Goal: Task Accomplishment & Management: Use online tool/utility

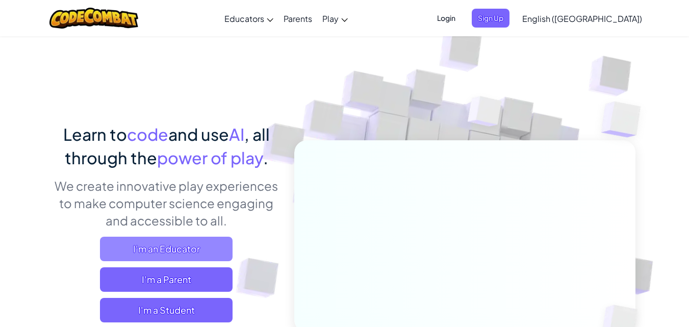
click at [194, 247] on span "I'm an Educator" at bounding box center [166, 249] width 133 height 24
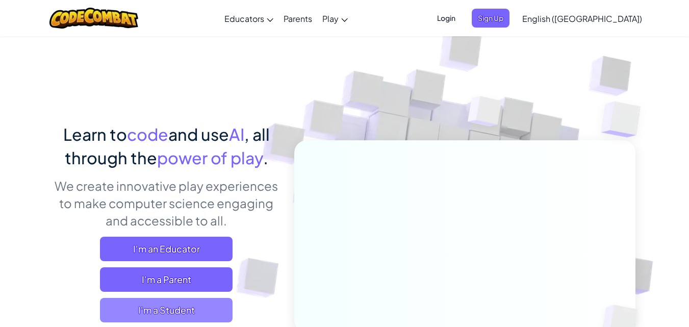
click at [163, 311] on span "I'm a Student" at bounding box center [166, 310] width 133 height 24
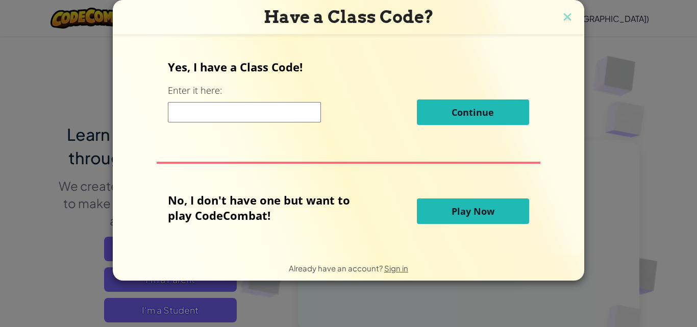
click at [495, 213] on button "Play Now" at bounding box center [473, 211] width 112 height 26
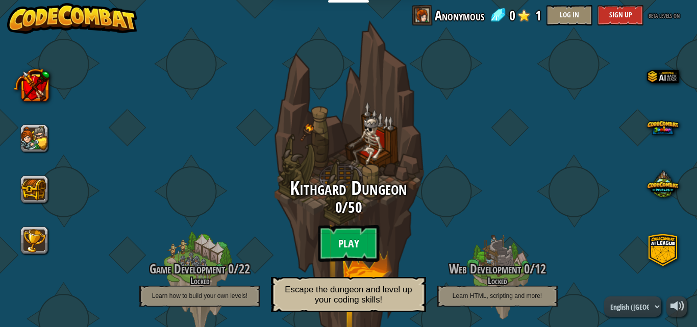
click at [349, 241] on btn "Play" at bounding box center [348, 243] width 61 height 37
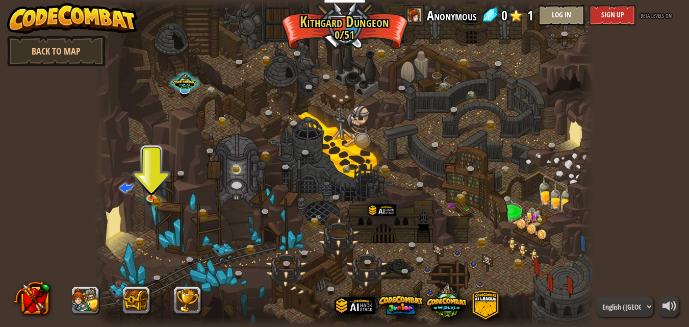
click at [145, 155] on div at bounding box center [344, 163] width 500 height 327
click at [157, 197] on img at bounding box center [151, 184] width 12 height 26
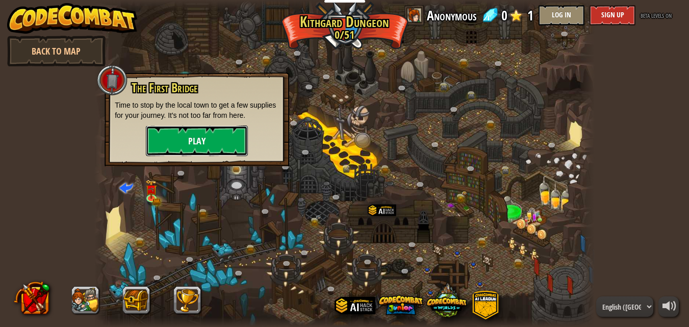
click at [185, 139] on button "Play" at bounding box center [197, 140] width 102 height 31
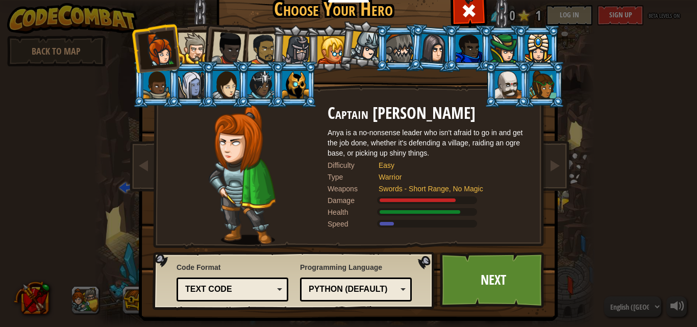
click at [189, 49] on div at bounding box center [193, 48] width 31 height 31
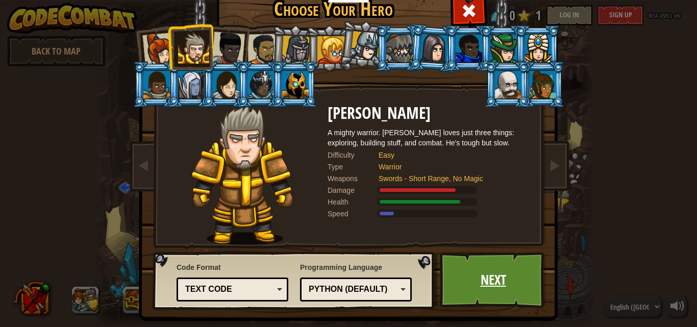
click at [462, 272] on link "Next" at bounding box center [493, 280] width 107 height 56
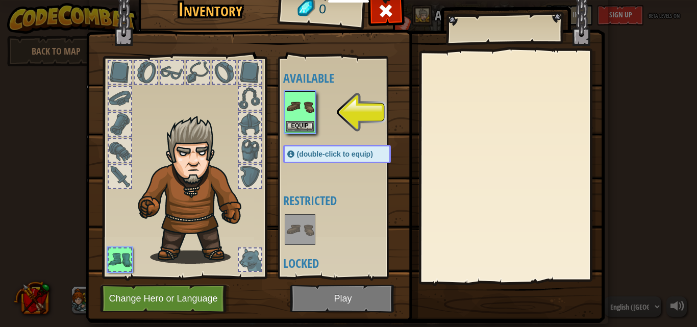
click at [307, 107] on img at bounding box center [300, 106] width 29 height 29
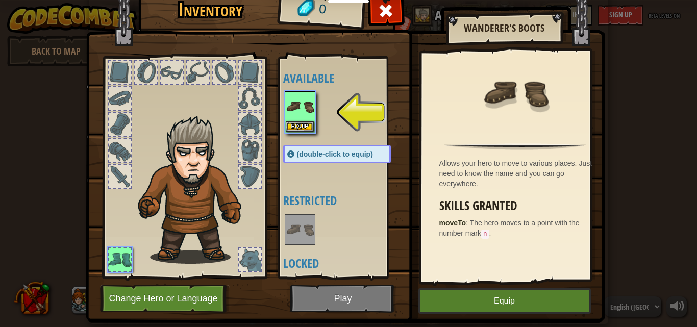
click at [120, 115] on div at bounding box center [120, 124] width 22 height 22
click at [115, 175] on div at bounding box center [120, 176] width 22 height 22
click at [299, 104] on img at bounding box center [300, 106] width 29 height 29
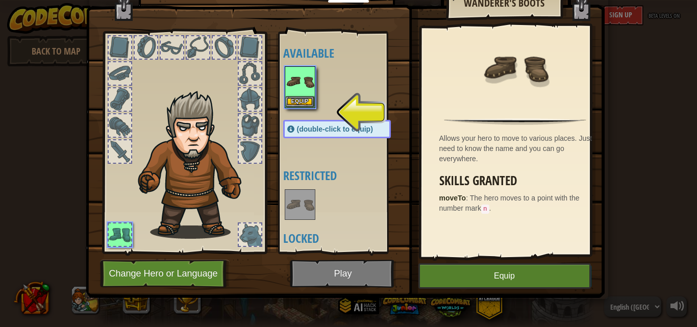
click at [361, 276] on img at bounding box center [345, 113] width 519 height 370
click at [444, 286] on button "Equip" at bounding box center [504, 276] width 172 height 26
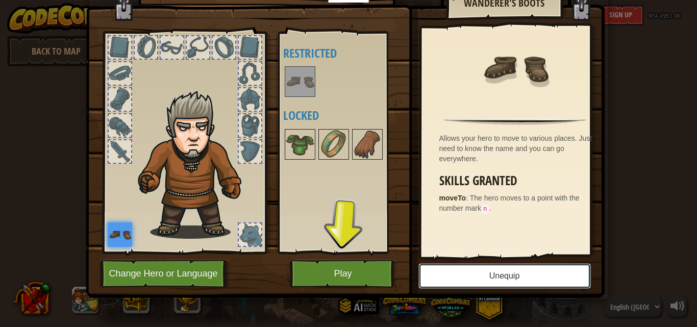
click at [445, 286] on button "Unequip" at bounding box center [504, 276] width 172 height 26
click at [0, 0] on button "Equip" at bounding box center [0, 0] width 0 height 0
click at [350, 261] on button "Play" at bounding box center [343, 274] width 107 height 28
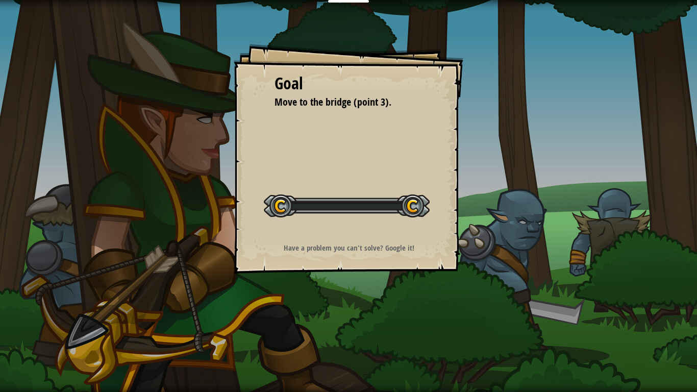
drag, startPoint x: 351, startPoint y: 304, endPoint x: 350, endPoint y: 329, distance: 25.0
click at [350, 326] on div "Goal Move to the bridge (point 3). Start Level Error loading from server. Try r…" at bounding box center [348, 196] width 697 height 392
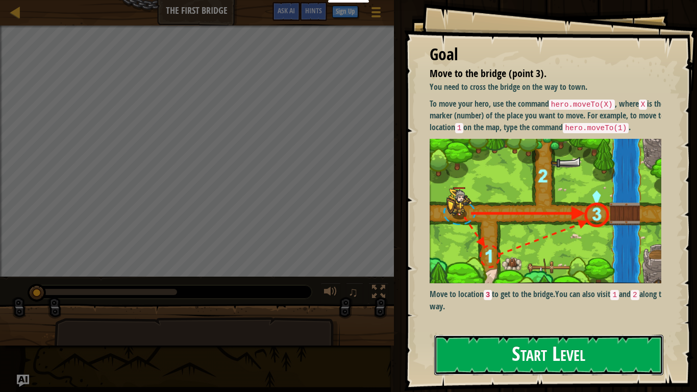
click at [521, 326] on button "Start Level" at bounding box center [548, 355] width 229 height 40
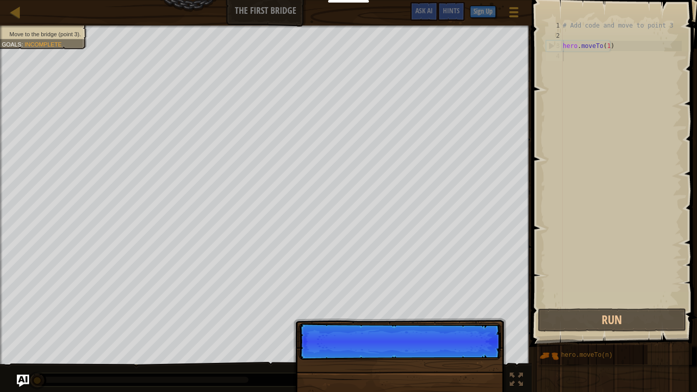
scroll to position [5, 0]
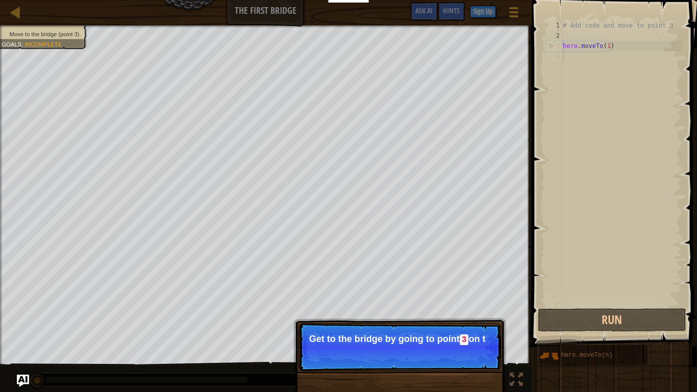
click at [626, 61] on div "# Add code and move to point 3 hero . moveTo ( 1 )" at bounding box center [621, 173] width 121 height 306
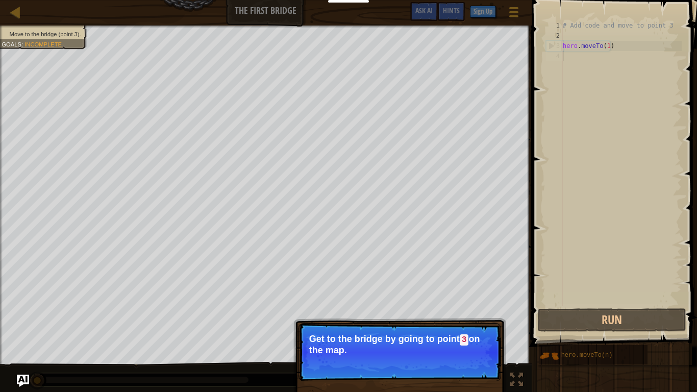
click at [614, 45] on div "# Add code and move to point 3 hero . moveTo ( 1 )" at bounding box center [621, 173] width 121 height 306
type textarea "hero.moveTo(1)"
click at [579, 61] on div "# Add code and move to point 3 hero . moveTo ( 1 )" at bounding box center [621, 173] width 121 height 306
click at [613, 48] on div "# Add code and move to point 3 hero . moveTo ( 1 )" at bounding box center [621, 173] width 121 height 306
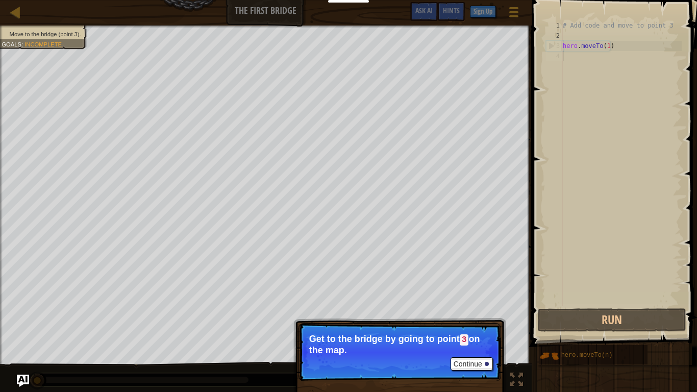
type textarea "hero.moveTo(1)"
click at [613, 48] on div "# Add code and move to point 3 hero . moveTo ( 1 )" at bounding box center [621, 173] width 121 height 306
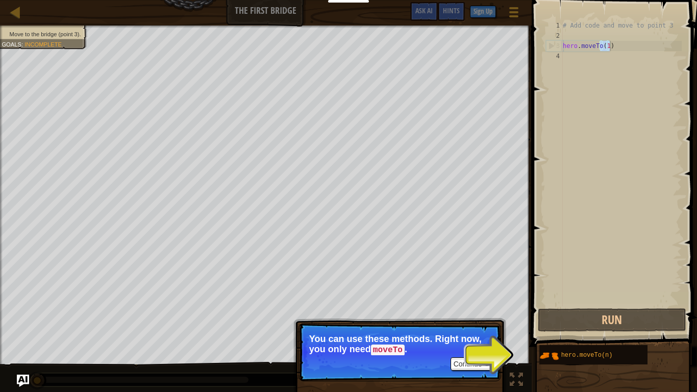
click at [564, 57] on div "# Add code and move to point 3 hero . moveTo ( 1 )" at bounding box center [621, 173] width 121 height 306
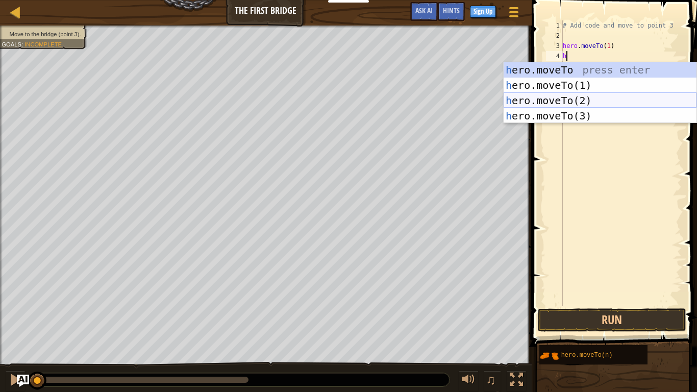
click at [603, 94] on div "h ero.moveTo press enter h ero.moveTo(1) press enter h ero.moveTo(2) press ente…" at bounding box center [599, 108] width 193 height 92
type textarea "hero.moveTo(2)"
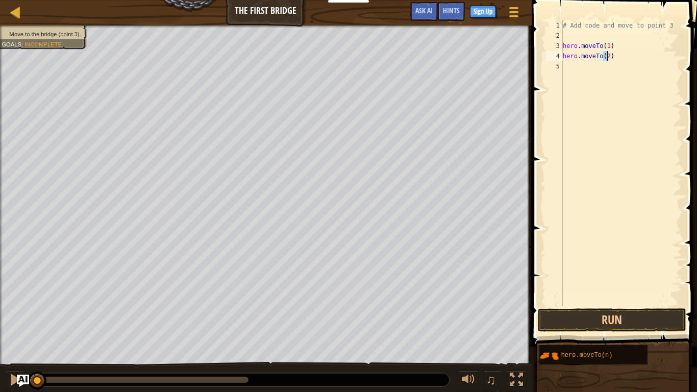
click at [586, 71] on div "# Add code and move to point 3 hero . moveTo ( 1 ) hero . moveTo ( 2 )" at bounding box center [621, 173] width 121 height 306
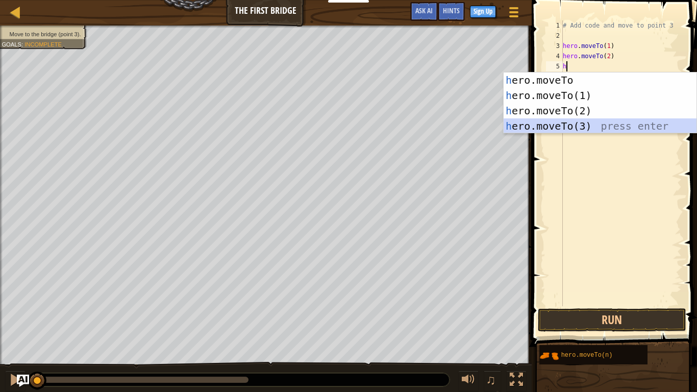
drag, startPoint x: 566, startPoint y: 121, endPoint x: 546, endPoint y: 92, distance: 35.5
click at [565, 121] on div "h ero.moveTo press enter h ero.moveTo(1) press enter h ero.moveTo(2) press ente…" at bounding box center [599, 118] width 193 height 92
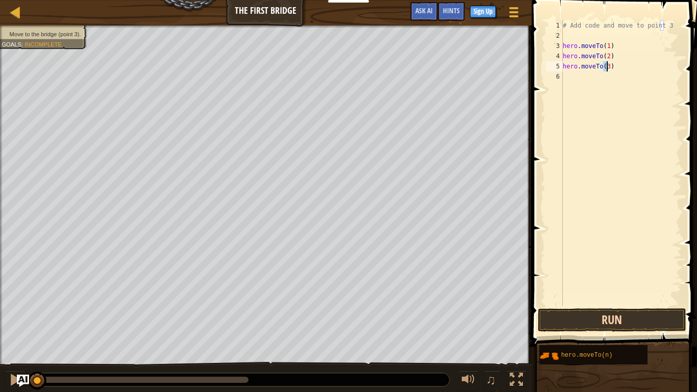
type textarea "hero.moveTo(3)"
click at [572, 319] on button "Run" at bounding box center [612, 319] width 148 height 23
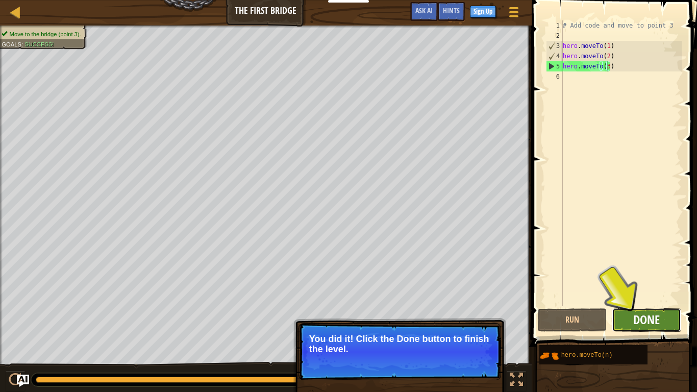
click at [642, 325] on span "Done" at bounding box center [646, 319] width 27 height 16
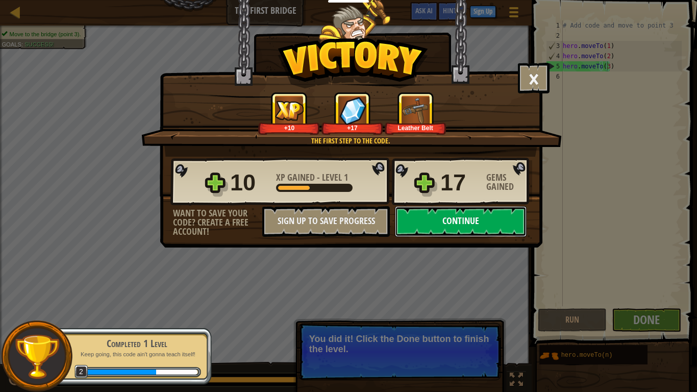
click at [480, 214] on button "Continue" at bounding box center [461, 221] width 132 height 31
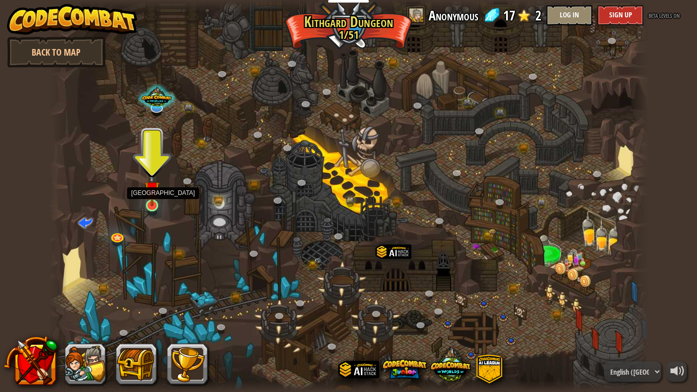
click at [152, 198] on img at bounding box center [151, 188] width 15 height 35
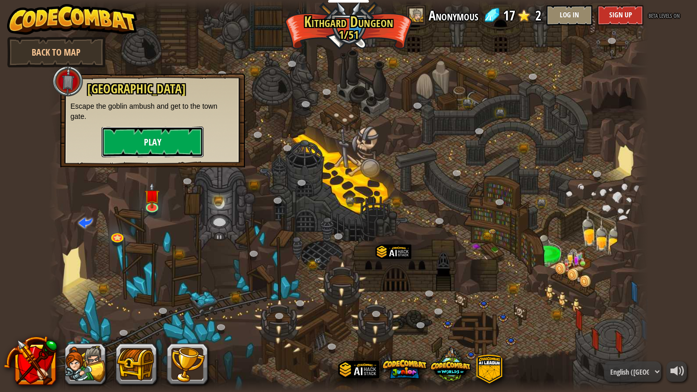
click at [162, 142] on button "Play" at bounding box center [152, 141] width 102 height 31
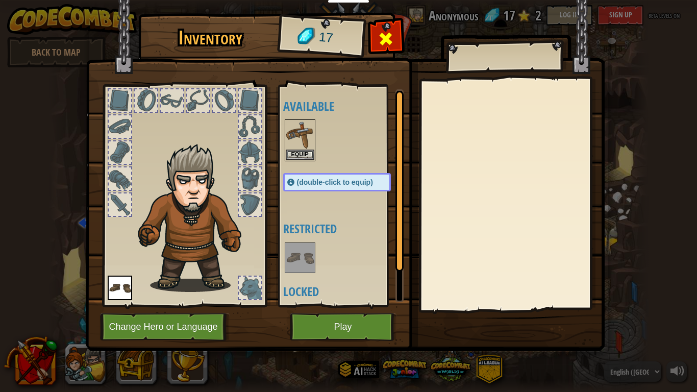
click at [390, 34] on span at bounding box center [385, 39] width 16 height 16
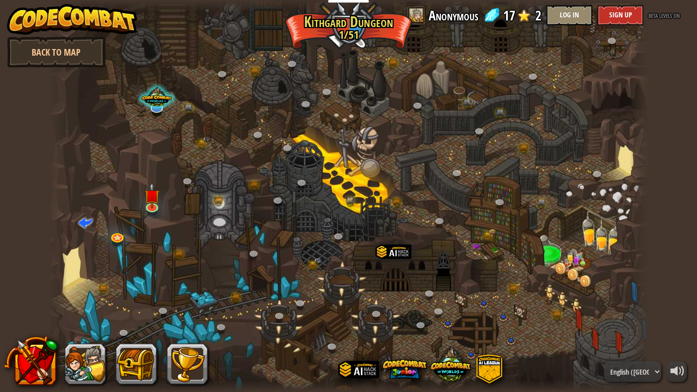
click at [390, 34] on div at bounding box center [348, 196] width 599 height 392
click at [150, 200] on img at bounding box center [151, 188] width 15 height 35
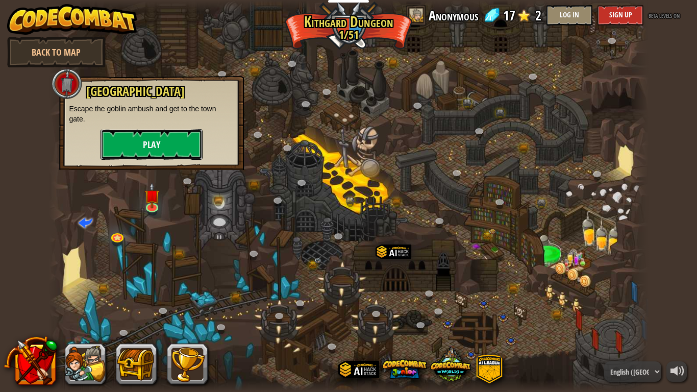
click at [163, 136] on button "Play" at bounding box center [151, 144] width 102 height 31
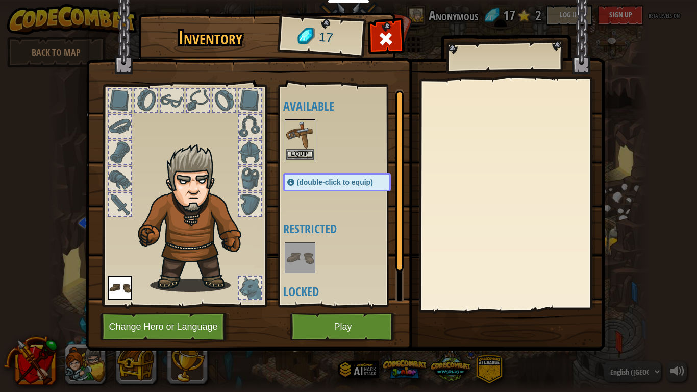
click at [303, 137] on img at bounding box center [300, 134] width 29 height 29
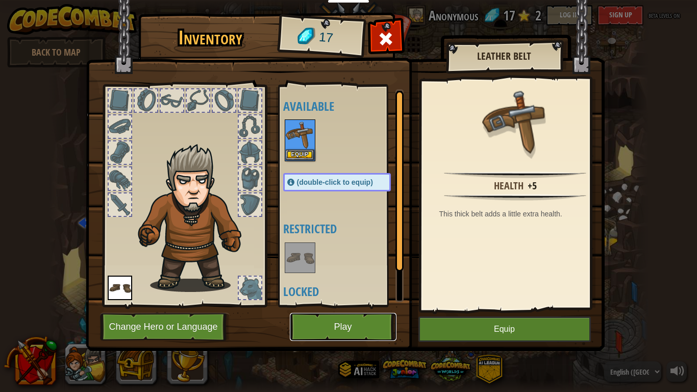
click at [350, 325] on button "Play" at bounding box center [343, 327] width 107 height 28
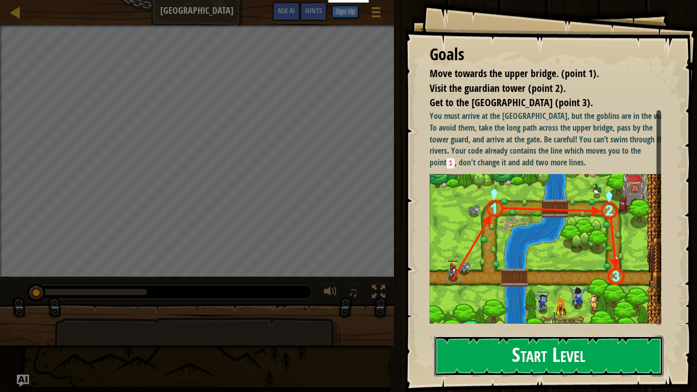
click at [511, 326] on button "Start Level" at bounding box center [548, 356] width 229 height 40
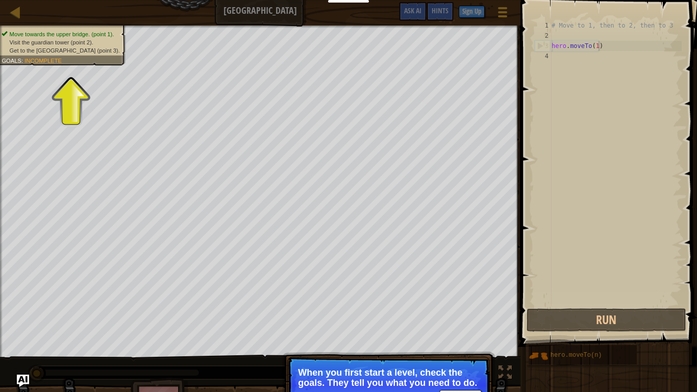
click at [601, 45] on div "# Move to 1, then to 2, then to 3 hero . moveTo ( 1 )" at bounding box center [615, 173] width 132 height 306
type textarea "hero.moveTo(1)"
click at [601, 45] on div "# Move to 1, then to 2, then to 3 hero . moveTo ( 1 )" at bounding box center [615, 173] width 132 height 306
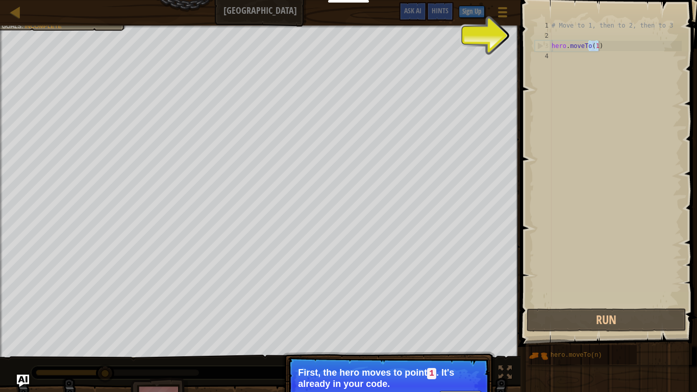
click at [554, 55] on div "# Move to 1, then to 2, then to 3 hero . moveTo ( 1 )" at bounding box center [615, 173] width 132 height 306
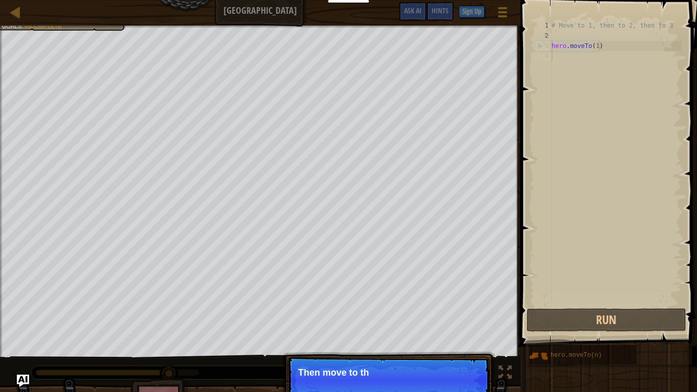
click at [613, 56] on div "# Move to 1, then to 2, then to 3 hero . moveTo ( 1 )" at bounding box center [615, 173] width 132 height 306
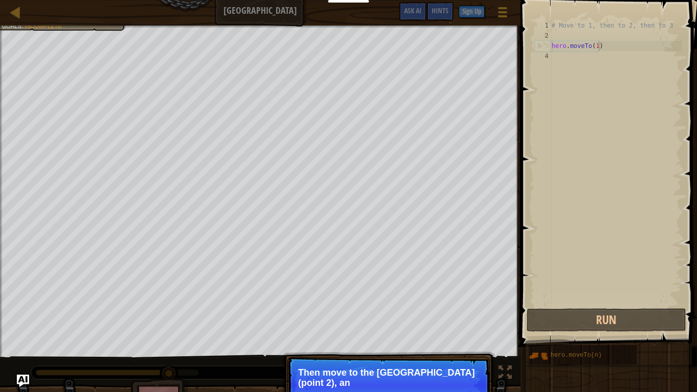
click at [602, 48] on div "# Move to 1, then to 2, then to 3 hero . moveTo ( 1 )" at bounding box center [615, 173] width 132 height 306
drag, startPoint x: 602, startPoint y: 48, endPoint x: 585, endPoint y: 56, distance: 18.7
click at [602, 48] on div "# Move to 1, then to 2, then to 3 hero . moveTo ( 1 )" at bounding box center [615, 173] width 132 height 306
type textarea "hero.moveTo(1)"
click at [560, 64] on div "# Move to 1, then to 2, then to 3 hero . moveTo ( 1 )" at bounding box center [615, 173] width 132 height 306
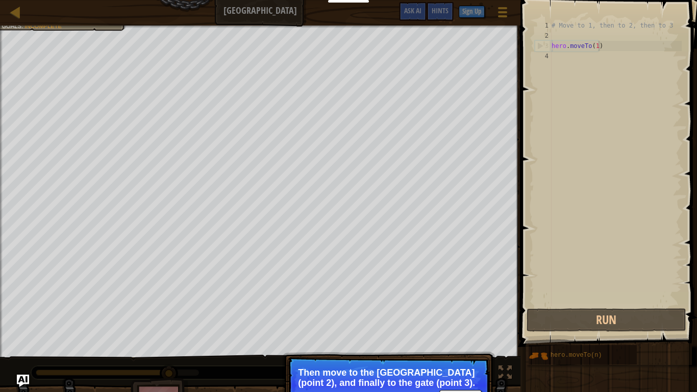
click at [598, 47] on div "# Move to 1, then to 2, then to 3 hero . moveTo ( 1 )" at bounding box center [615, 173] width 132 height 306
type textarea "hero.moveTo(1)"
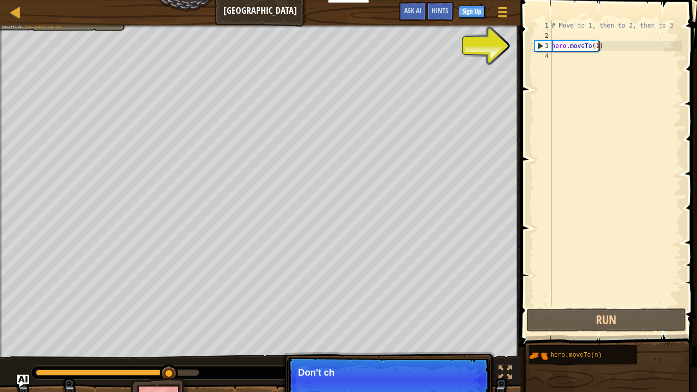
click at [600, 46] on div "# Move to 1, then to 2, then to 3 hero . moveTo ( 1 )" at bounding box center [615, 173] width 132 height 306
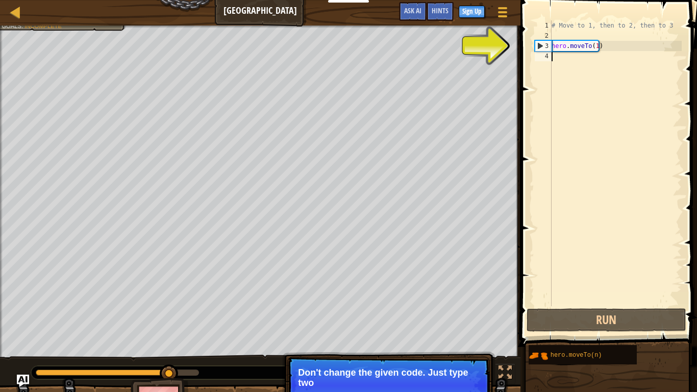
click at [565, 60] on div "# Move to 1, then to 2, then to 3 hero . moveTo ( 1 )" at bounding box center [615, 173] width 132 height 306
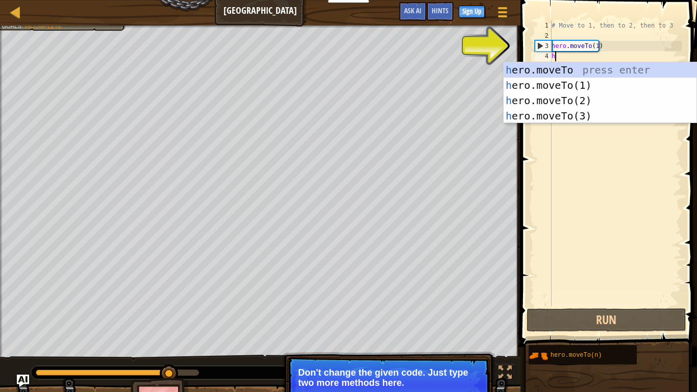
scroll to position [5, 0]
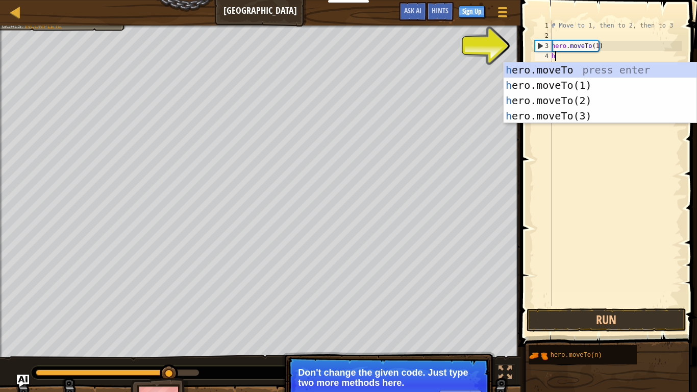
type textarea "hr"
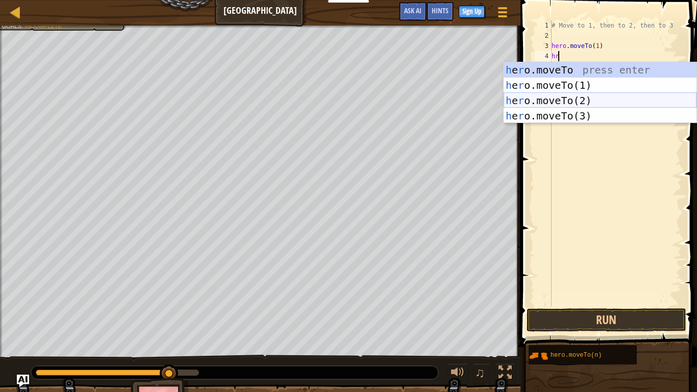
click at [568, 95] on div "h e r o.moveTo press enter h e r o.moveTo(1) press enter h e r o.moveTo(2) pres…" at bounding box center [599, 108] width 193 height 92
click at [568, 95] on div "# Move to 1, then to 2, then to 3 hero . moveTo ( 1 ) hr" at bounding box center [615, 173] width 132 height 306
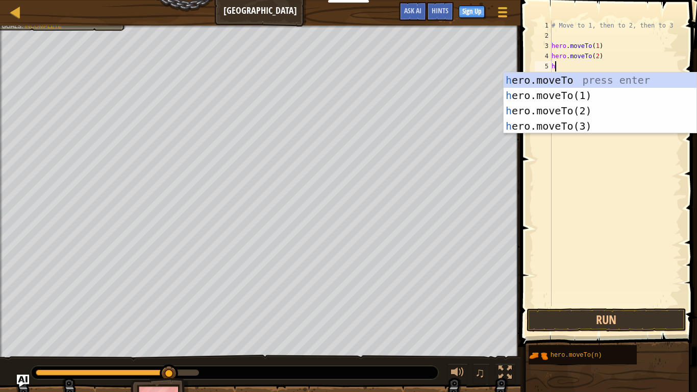
type textarea "hr"
click at [571, 125] on div "h e r o.moveTo press enter h e r o.moveTo(1) press enter h e r o.moveTo(2) pres…" at bounding box center [599, 118] width 193 height 92
click at [571, 125] on div "# Move to 1, then to 2, then to 3 hero . moveTo ( 1 ) hero . moveTo ( 2 ) hr" at bounding box center [615, 173] width 132 height 306
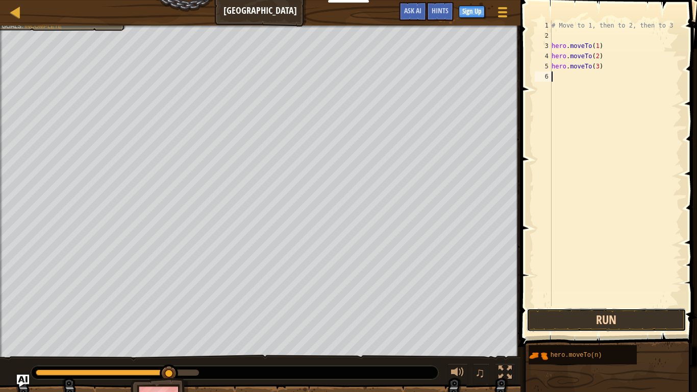
click at [607, 317] on button "Run" at bounding box center [605, 319] width 159 height 23
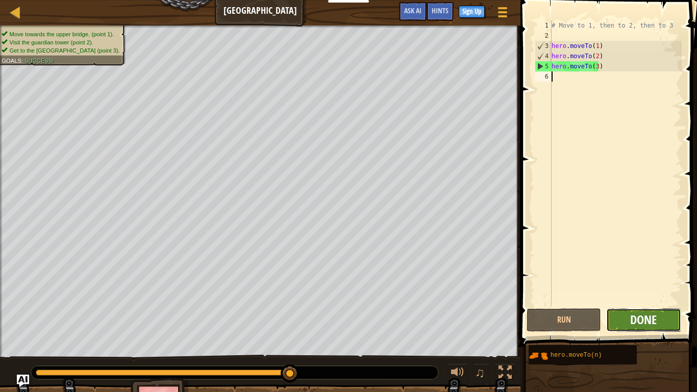
click at [653, 318] on span "Done" at bounding box center [643, 319] width 27 height 16
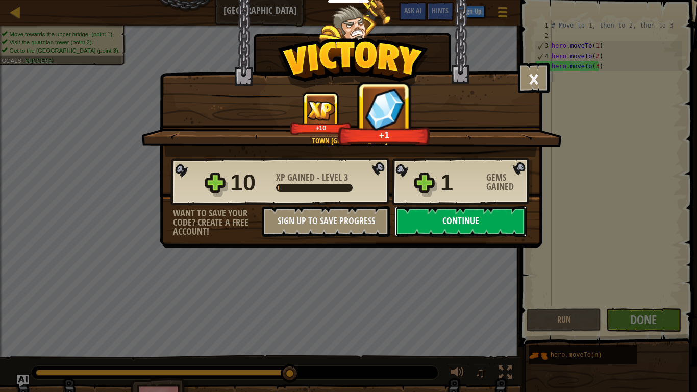
click at [493, 216] on button "Continue" at bounding box center [461, 221] width 132 height 31
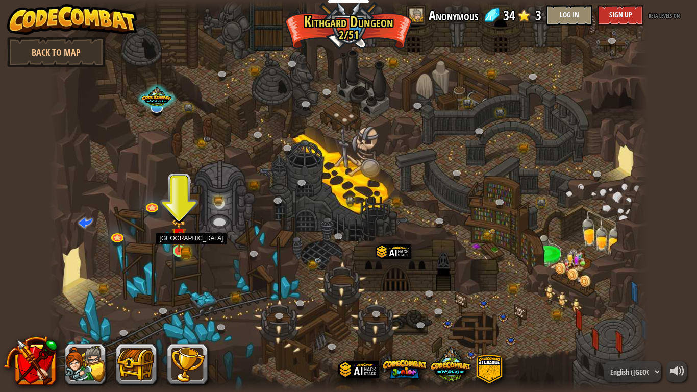
click at [180, 243] on img at bounding box center [178, 234] width 15 height 33
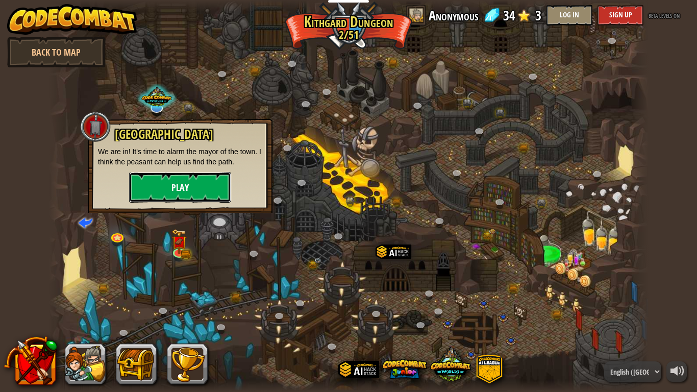
click at [190, 190] on button "Play" at bounding box center [180, 187] width 102 height 31
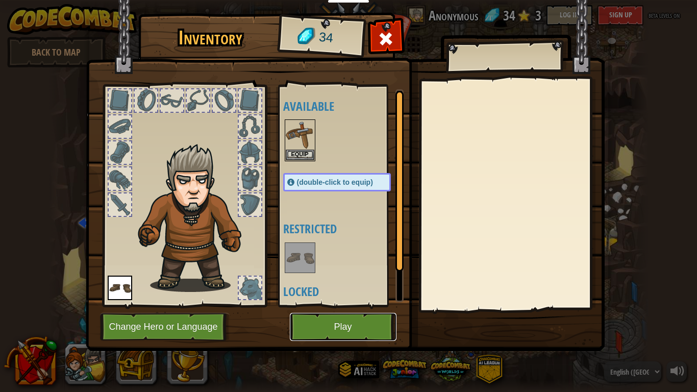
click at [320, 320] on button "Play" at bounding box center [343, 327] width 107 height 28
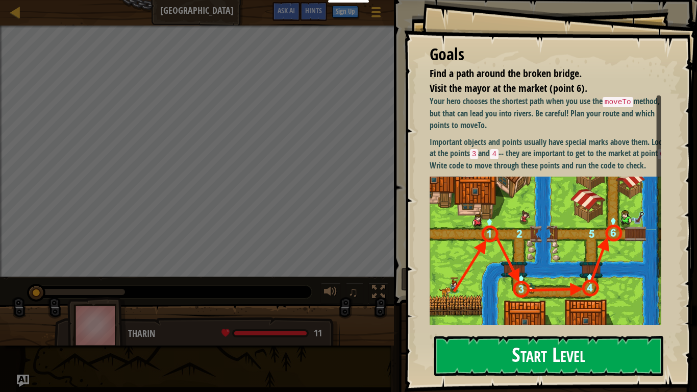
click at [502, 326] on button "Start Level" at bounding box center [548, 356] width 229 height 40
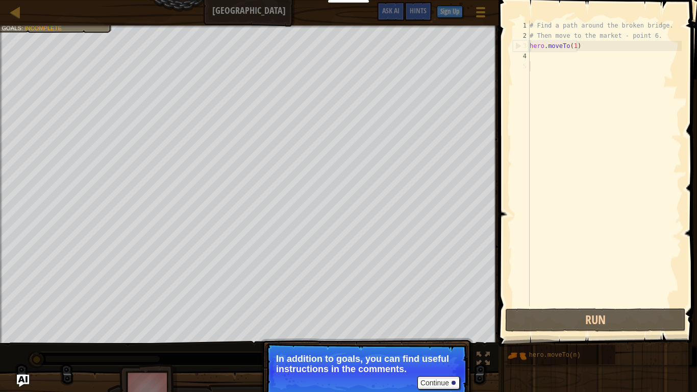
click at [576, 46] on div "# Find a path around the broken bridge. # Then move to the market - point 6. he…" at bounding box center [604, 173] width 154 height 306
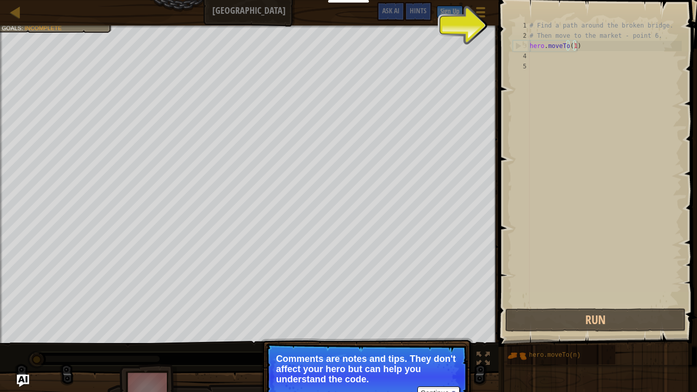
click at [579, 44] on div "# Find a path around the broken bridge. # Then move to the market - point 6. he…" at bounding box center [604, 173] width 154 height 306
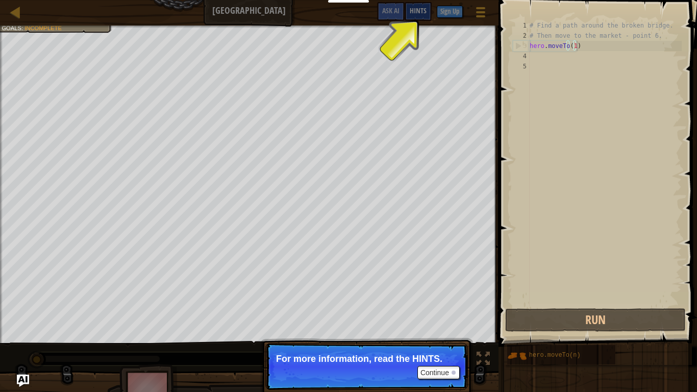
click at [420, 11] on span "Hints" at bounding box center [418, 11] width 17 height 10
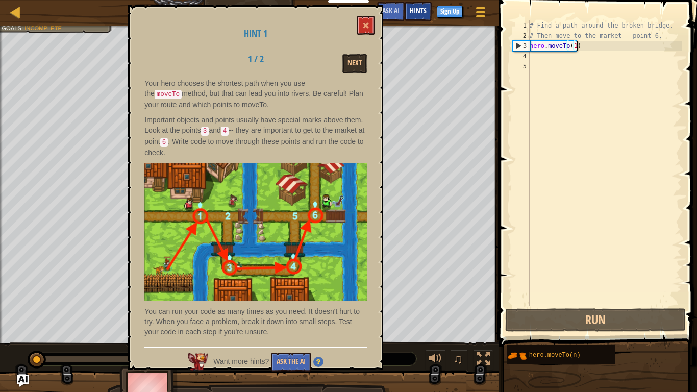
scroll to position [5, 3]
click at [364, 17] on button at bounding box center [365, 25] width 17 height 19
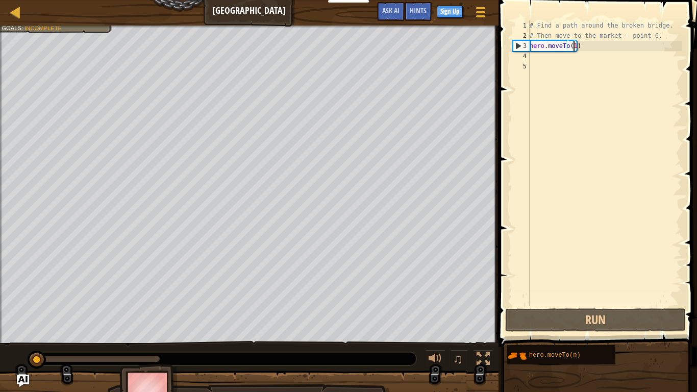
click at [575, 45] on div "# Find a path around the broken bridge. # Then move to the market - point 6. he…" at bounding box center [604, 173] width 154 height 306
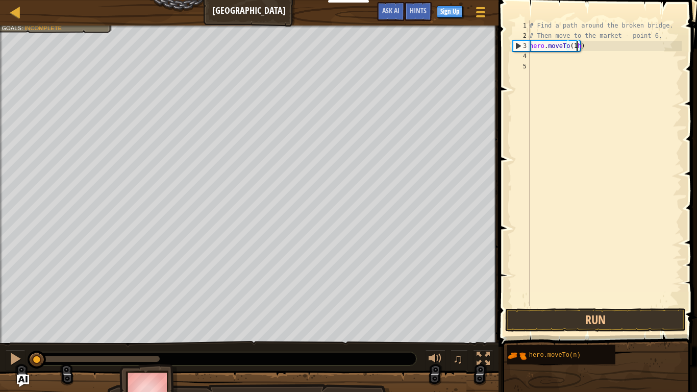
scroll to position [5, 4]
type textarea "hero.moveTo(1)"
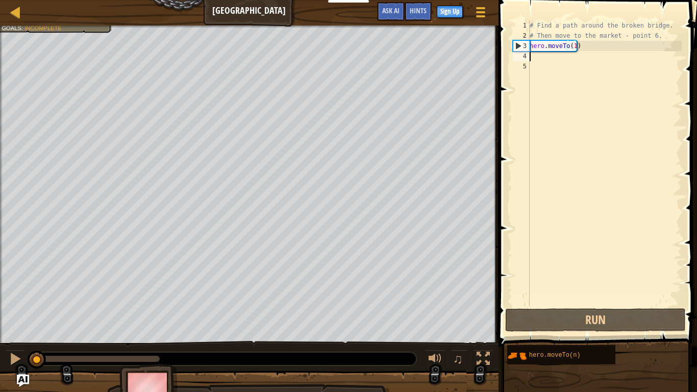
click at [533, 58] on div "# Find a path around the broken bridge. # Then move to the market - point 6. he…" at bounding box center [604, 173] width 154 height 306
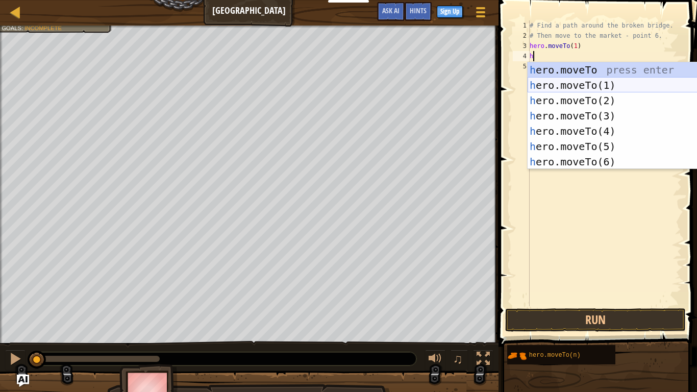
click at [594, 89] on div "h ero.moveTo press enter h ero.moveTo(1) press enter h ero.moveTo(2) press ente…" at bounding box center [623, 131] width 193 height 138
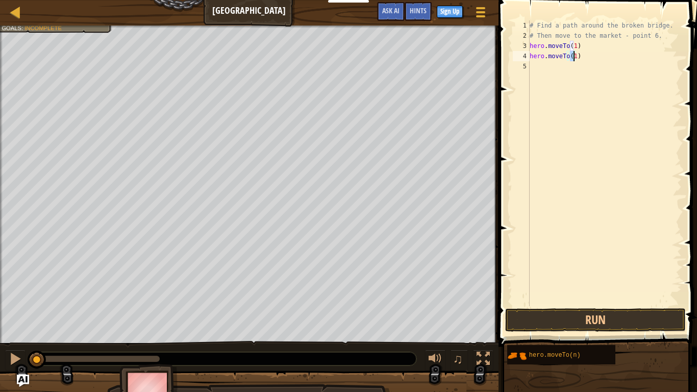
click at [577, 57] on div "# Find a path around the broken bridge. # Then move to the market - point 6. he…" at bounding box center [604, 173] width 154 height 306
type textarea "hero.moveTo"
click at [535, 67] on div "# Find a path around the broken bridge. # Then move to the market - point 6. he…" at bounding box center [604, 173] width 154 height 306
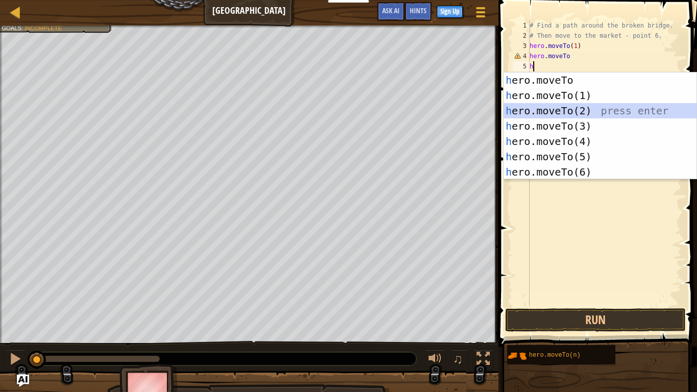
click at [563, 108] on div "h ero.moveTo press enter h ero.moveTo(1) press enter h ero.moveTo(2) press ente…" at bounding box center [599, 141] width 193 height 138
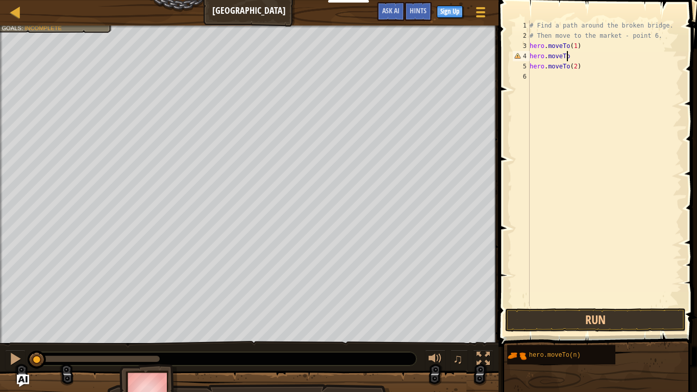
click at [570, 54] on div "# Find a path around the broken bridge. # Then move to the market - point 6. he…" at bounding box center [604, 173] width 154 height 306
type textarea "hero.moveTo"
click at [17, 9] on div at bounding box center [15, 12] width 13 height 13
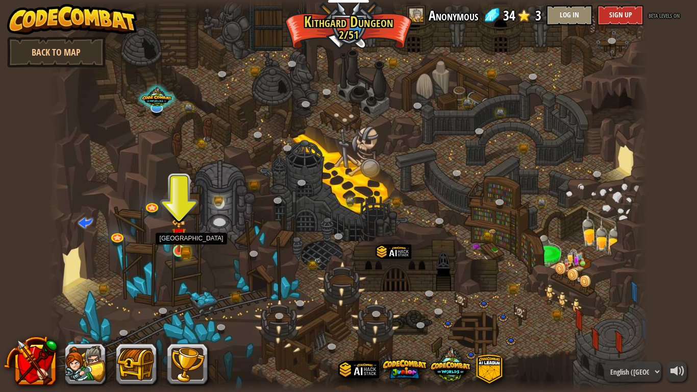
click at [176, 248] on img at bounding box center [178, 234] width 15 height 33
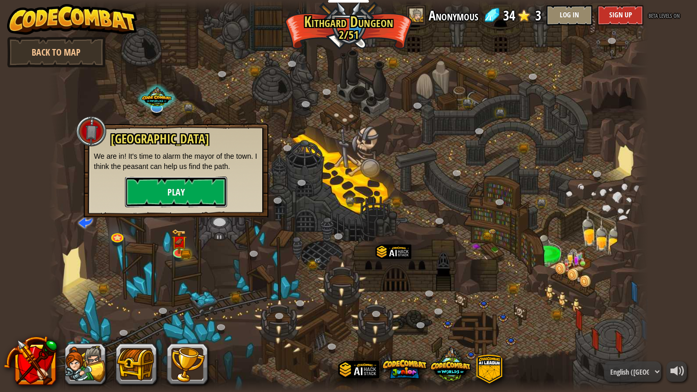
click at [184, 199] on button "Play" at bounding box center [176, 191] width 102 height 31
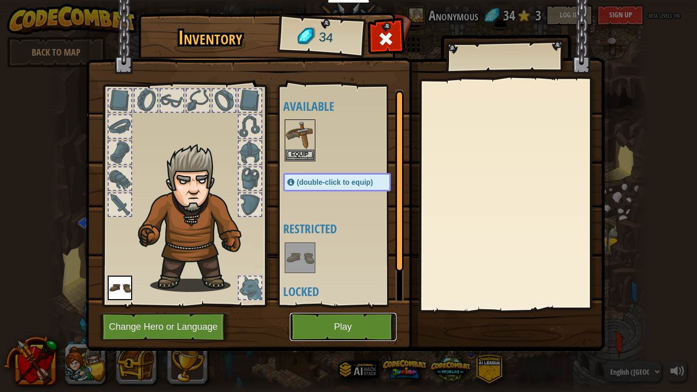
click at [330, 326] on button "Play" at bounding box center [343, 327] width 107 height 28
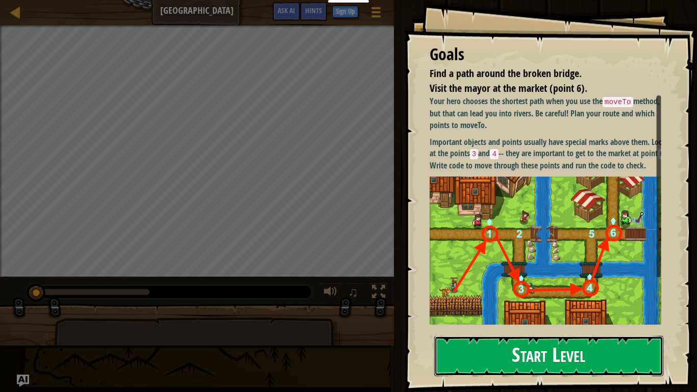
click at [534, 326] on button "Start Level" at bounding box center [548, 356] width 229 height 40
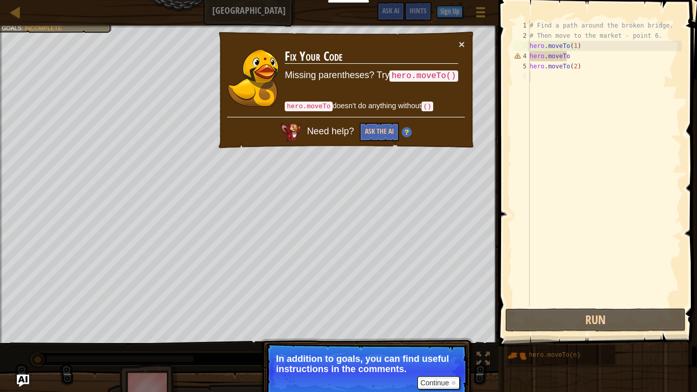
click at [573, 55] on div "# Find a path around the broken bridge. # Then move to the market - point 6. he…" at bounding box center [604, 173] width 154 height 306
type textarea "hero.moveTo"
click at [457, 40] on td "Fix Your Code Missing parentheses? Try hero.moveTo() hero.moveTo doesn't do any…" at bounding box center [371, 78] width 174 height 78
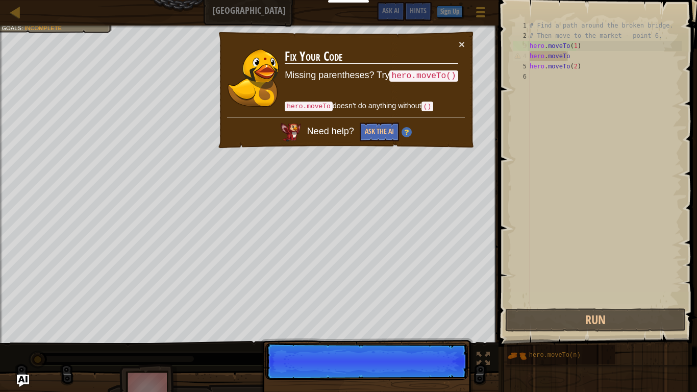
scroll to position [5, 3]
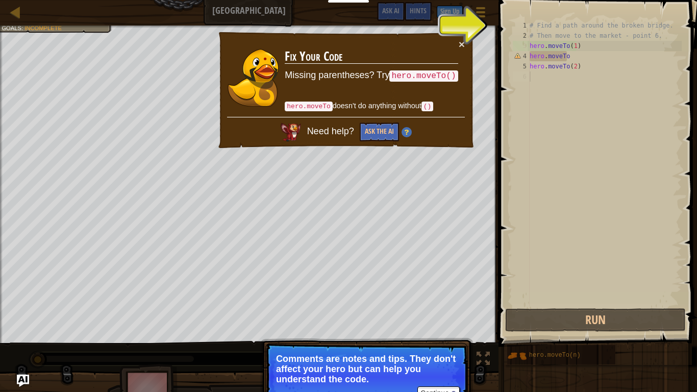
click at [534, 74] on div "# Find a path around the broken bridge. # Then move to the market - point 6. he…" at bounding box center [604, 173] width 154 height 306
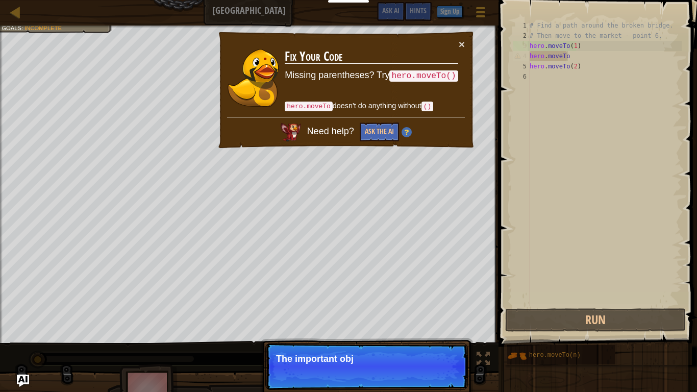
click at [567, 56] on div "# Find a path around the broken bridge. # Then move to the market - point 6. he…" at bounding box center [604, 173] width 154 height 306
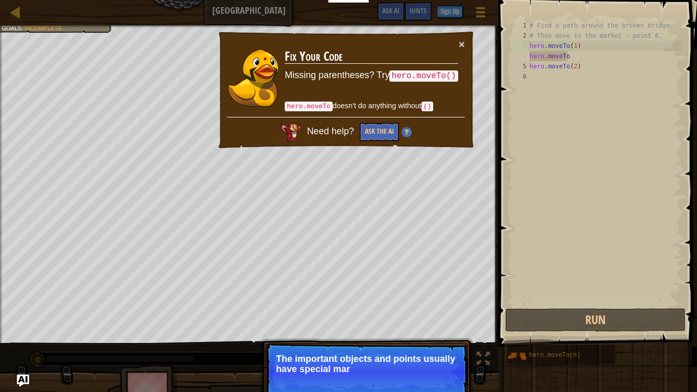
click at [576, 56] on div "# Find a path around the broken bridge. # Then move to the market - point 6. he…" at bounding box center [604, 173] width 154 height 306
click at [461, 42] on button "×" at bounding box center [462, 44] width 6 height 11
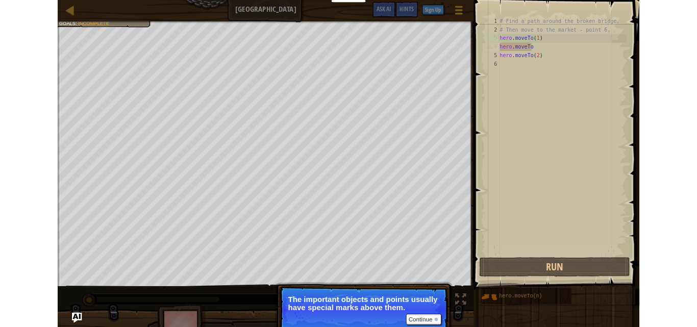
scroll to position [5, 3]
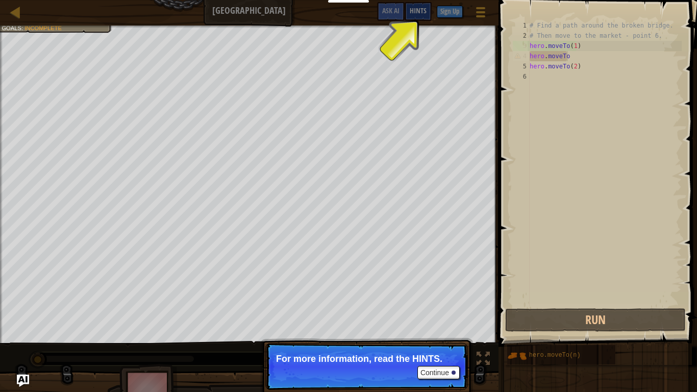
click at [421, 14] on span "Hints" at bounding box center [418, 11] width 17 height 10
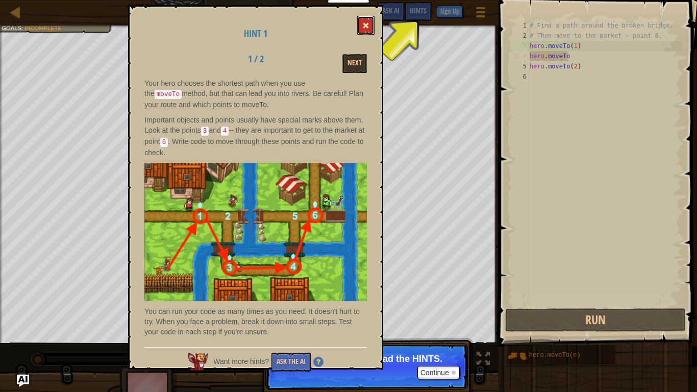
click at [364, 24] on span at bounding box center [365, 25] width 7 height 7
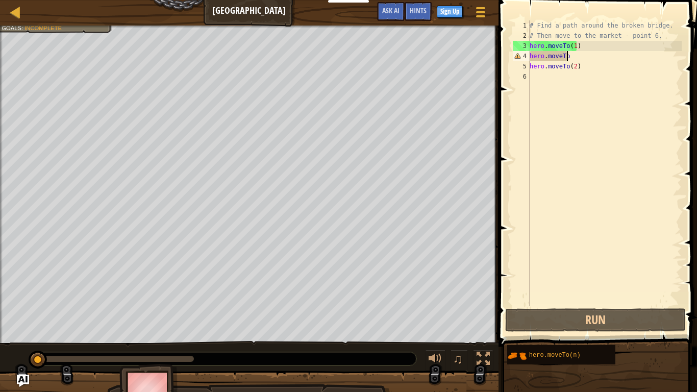
click at [575, 56] on div "# Find a path around the broken bridge. # Then move to the market - point 6. he…" at bounding box center [604, 173] width 154 height 306
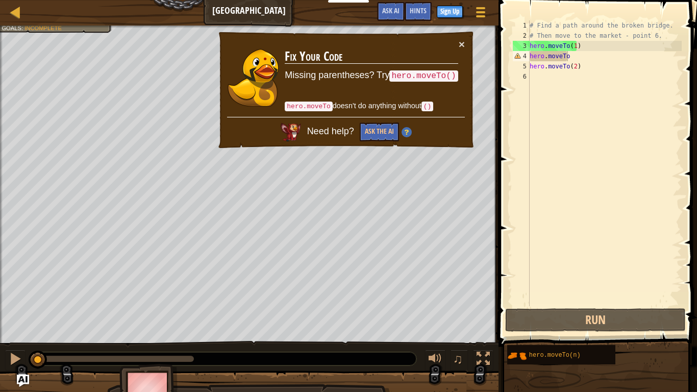
click at [422, 70] on code "hero.moveTo()" at bounding box center [423, 75] width 68 height 11
click at [432, 75] on code "hero.moveTo()" at bounding box center [423, 75] width 68 height 11
click at [457, 43] on td "Fix Your Code Missing parentheses? Try hero.moveTo() hero.moveTo doesn't do any…" at bounding box center [371, 78] width 174 height 78
click at [461, 43] on button "×" at bounding box center [462, 44] width 6 height 11
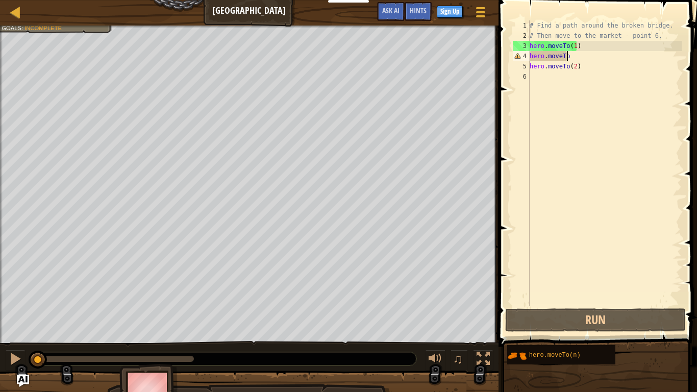
click at [575, 68] on div "# Find a path around the broken bridge. # Then move to the market - point 6. he…" at bounding box center [604, 173] width 154 height 306
type textarea "hero.moveTo"
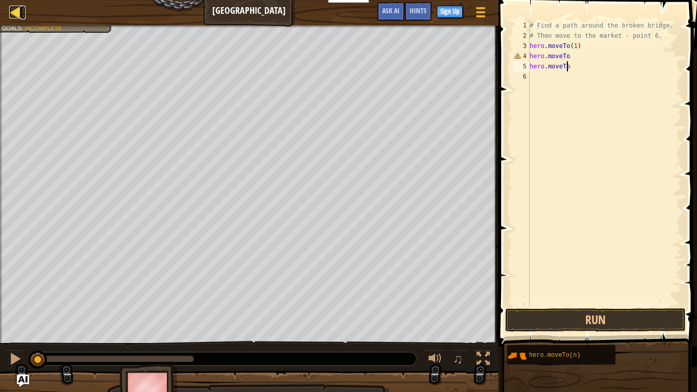
click at [12, 10] on div at bounding box center [15, 12] width 13 height 13
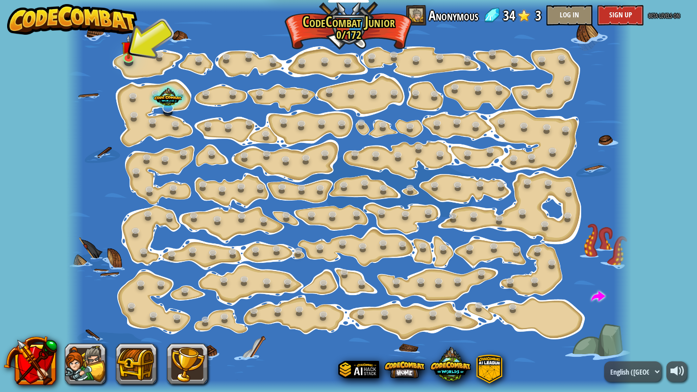
click at [147, 62] on div at bounding box center [348, 196] width 565 height 392
click at [128, 55] on img at bounding box center [128, 41] width 14 height 32
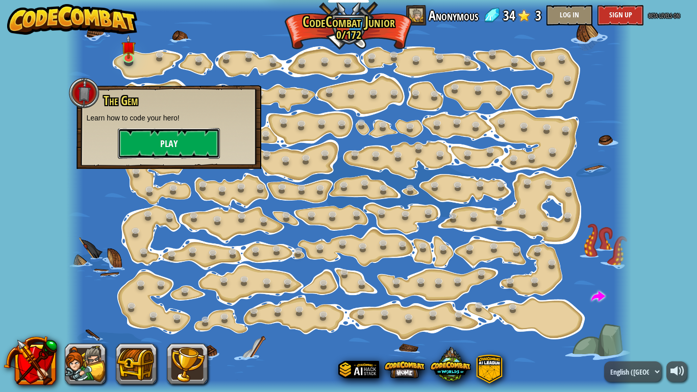
click at [140, 134] on button "Play" at bounding box center [169, 143] width 102 height 31
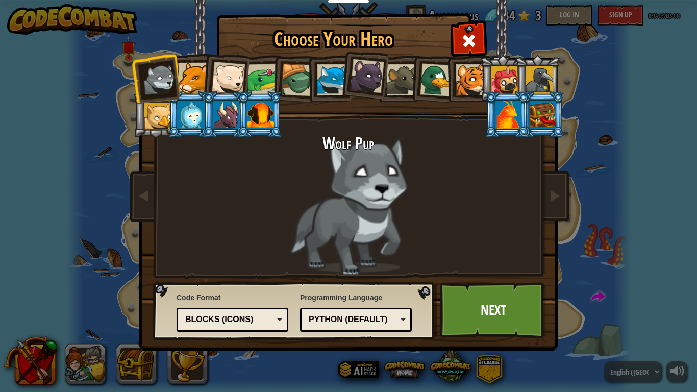
click at [186, 74] on div at bounding box center [193, 78] width 31 height 31
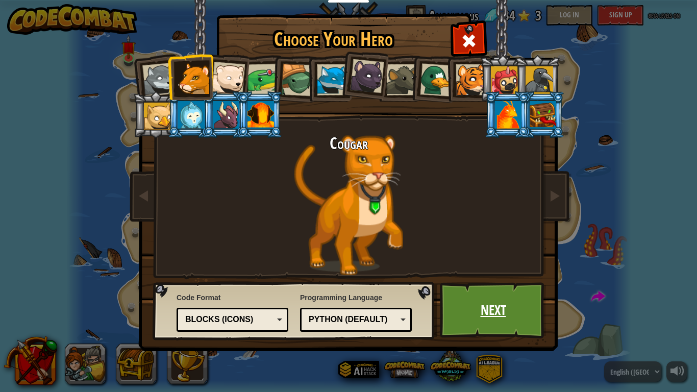
click at [481, 302] on link "Next" at bounding box center [493, 310] width 107 height 56
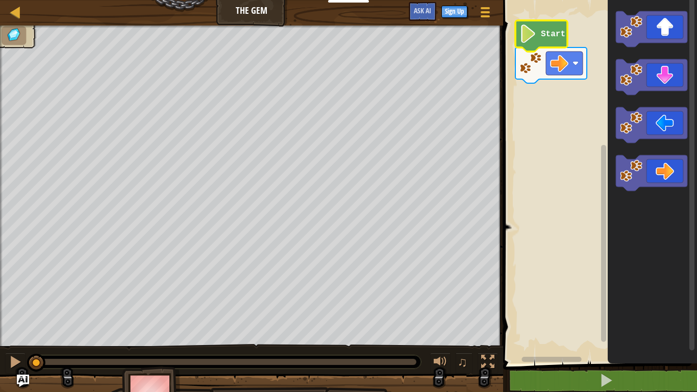
click at [544, 40] on icon "Blockly Workspace" at bounding box center [541, 35] width 52 height 31
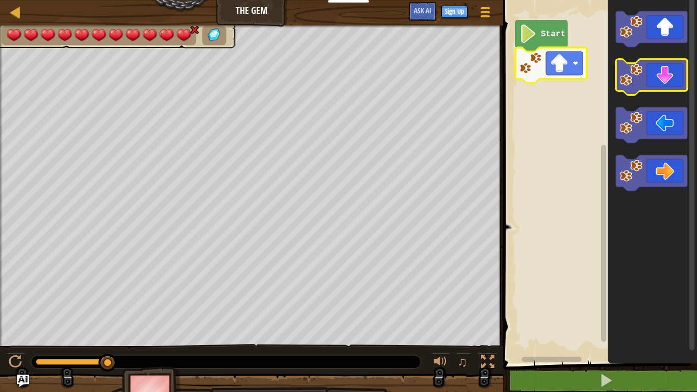
click at [665, 86] on icon "Blockly Workspace" at bounding box center [651, 77] width 71 height 36
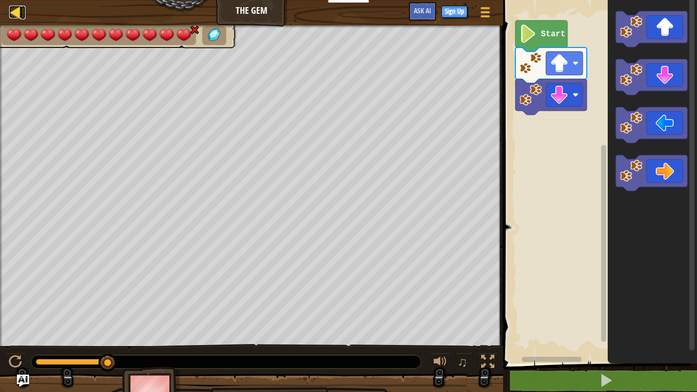
click at [17, 11] on div at bounding box center [15, 12] width 13 height 13
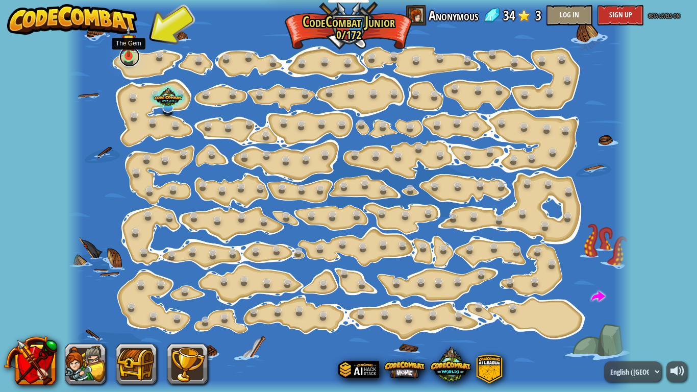
click at [131, 58] on link at bounding box center [129, 56] width 20 height 20
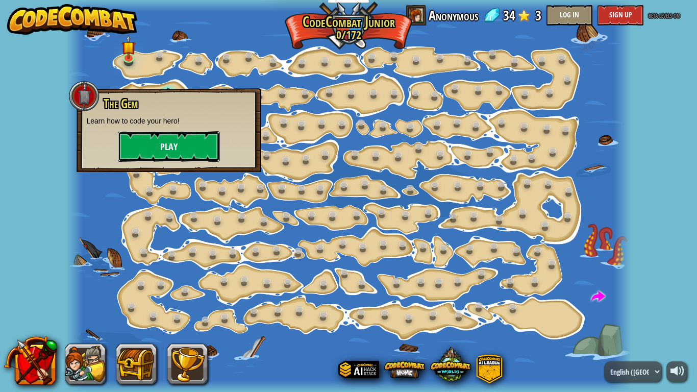
click at [143, 136] on button "Play" at bounding box center [169, 146] width 102 height 31
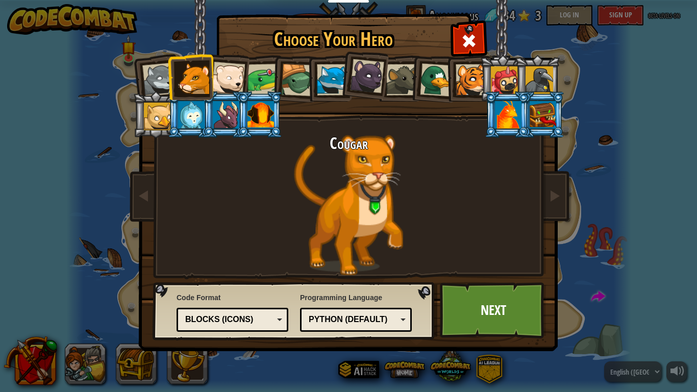
click at [220, 77] on div at bounding box center [228, 79] width 34 height 34
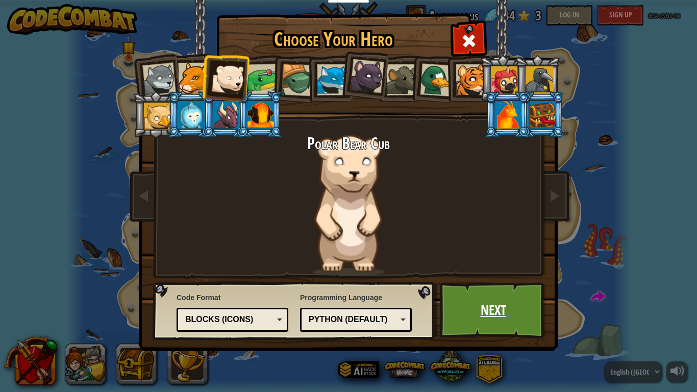
click at [478, 314] on link "Next" at bounding box center [493, 310] width 107 height 56
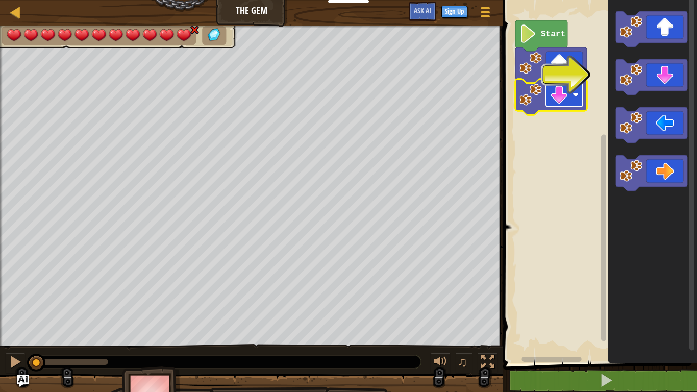
click at [575, 97] on image "Blockly Workspace" at bounding box center [575, 95] width 6 height 6
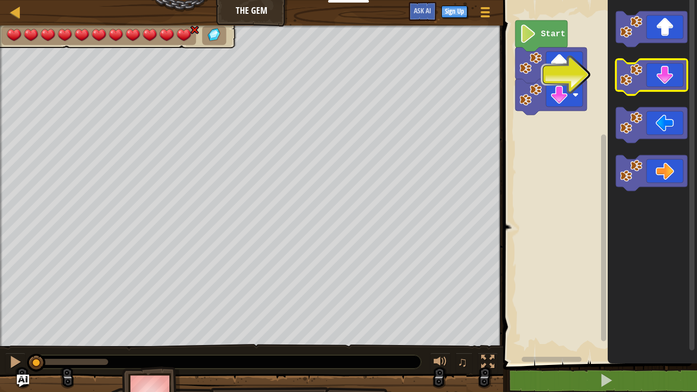
click at [667, 73] on icon "Blockly Workspace" at bounding box center [651, 77] width 71 height 36
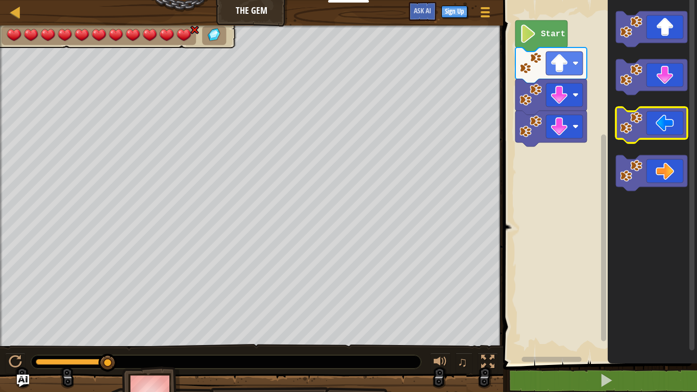
click at [663, 119] on icon "Blockly Workspace" at bounding box center [651, 125] width 71 height 36
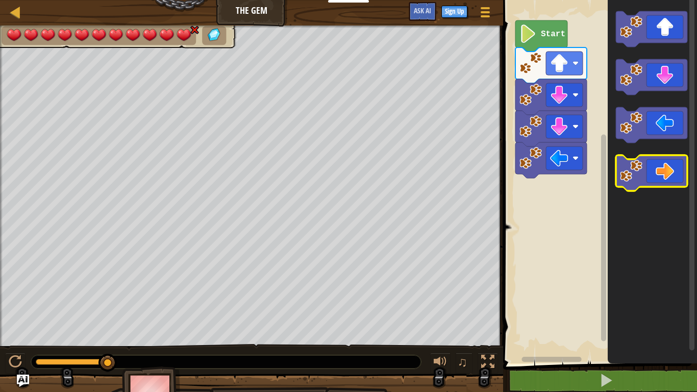
click at [661, 171] on icon "Blockly Workspace" at bounding box center [651, 173] width 71 height 36
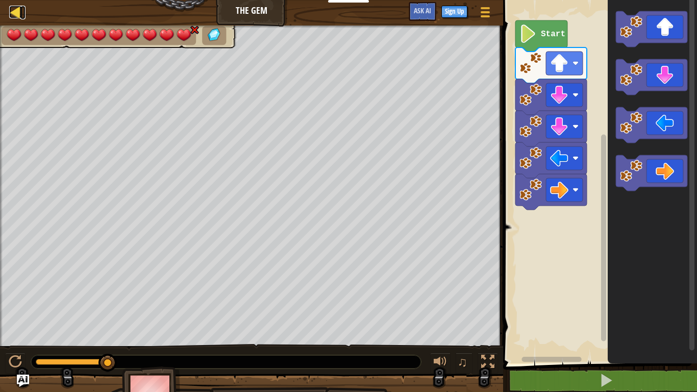
click at [11, 12] on div at bounding box center [15, 12] width 13 height 13
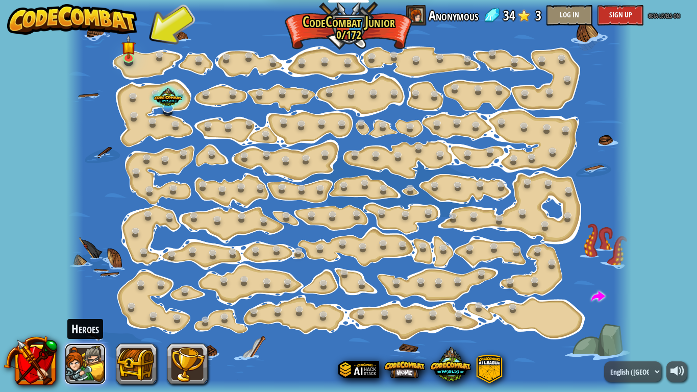
click at [81, 326] on button at bounding box center [85, 363] width 41 height 41
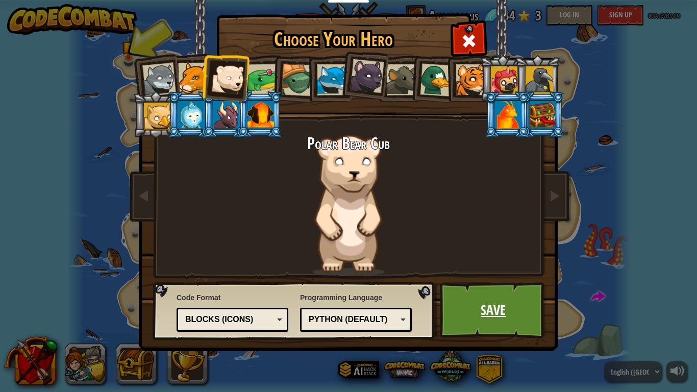
click at [485, 320] on link "Save" at bounding box center [493, 310] width 107 height 56
click at [485, 320] on div at bounding box center [348, 196] width 565 height 392
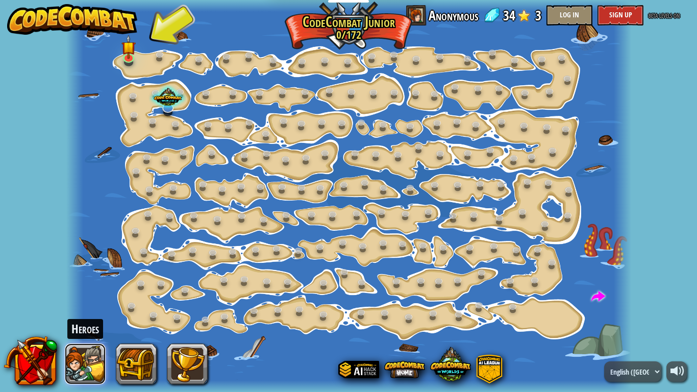
click at [85, 326] on button at bounding box center [85, 363] width 41 height 41
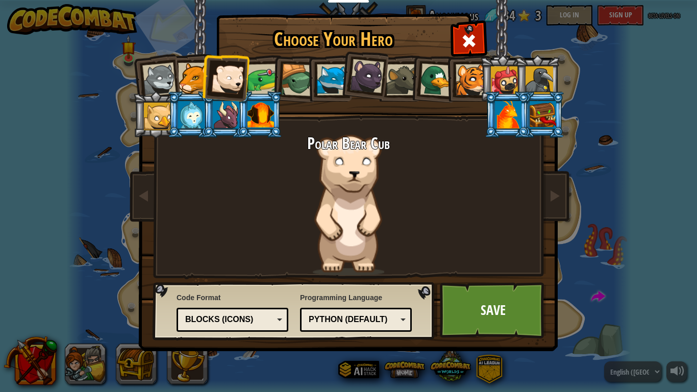
click at [471, 34] on span at bounding box center [469, 41] width 16 height 16
